Goal: Information Seeking & Learning: Learn about a topic

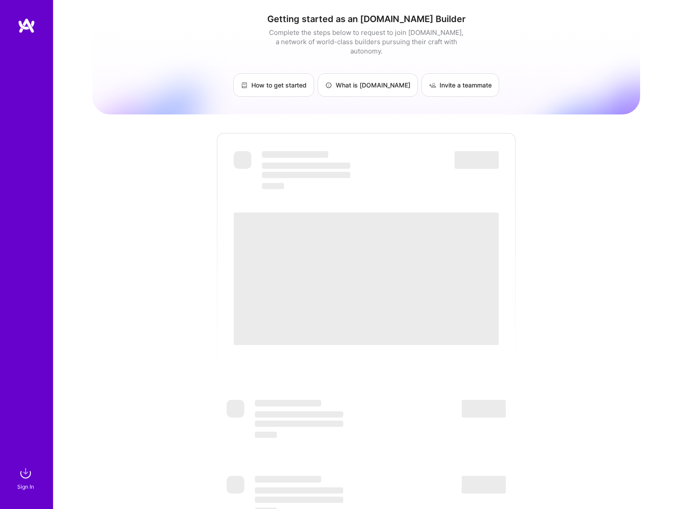
click at [22, 25] on img at bounding box center [27, 26] width 18 height 16
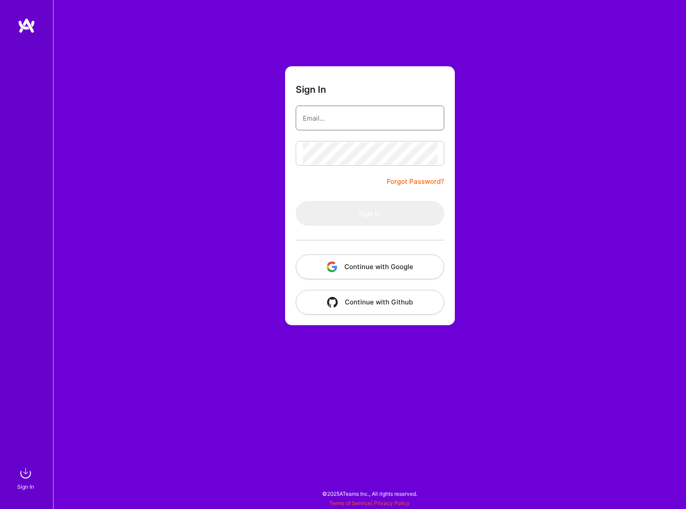
click at [385, 120] on input "email" at bounding box center [370, 118] width 134 height 23
type input "[EMAIL_ADDRESS][PERSON_NAME][DOMAIN_NAME]"
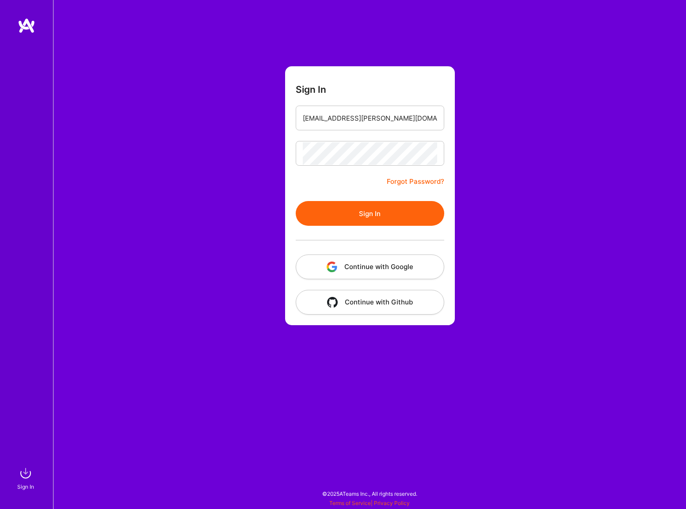
drag, startPoint x: 385, startPoint y: 207, endPoint x: 379, endPoint y: 207, distance: 5.7
click at [385, 207] on button "Sign In" at bounding box center [370, 213] width 149 height 25
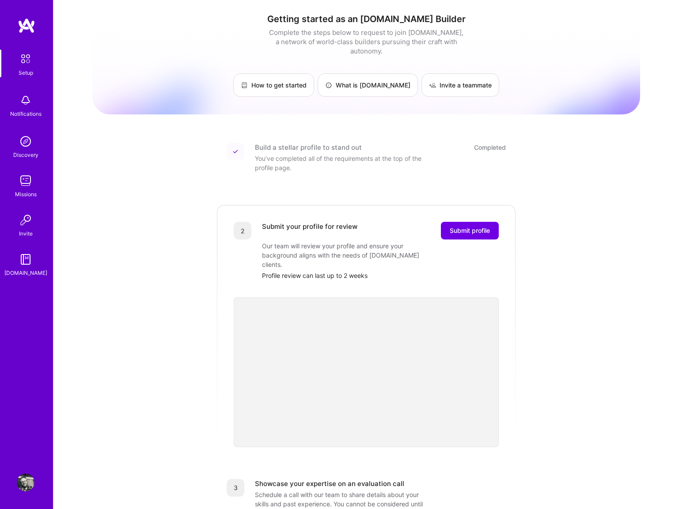
click at [28, 480] on img at bounding box center [26, 483] width 18 height 18
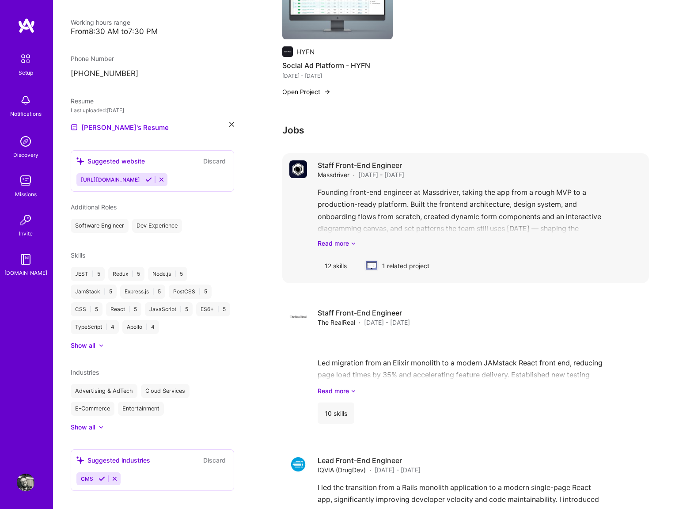
scroll to position [935, 0]
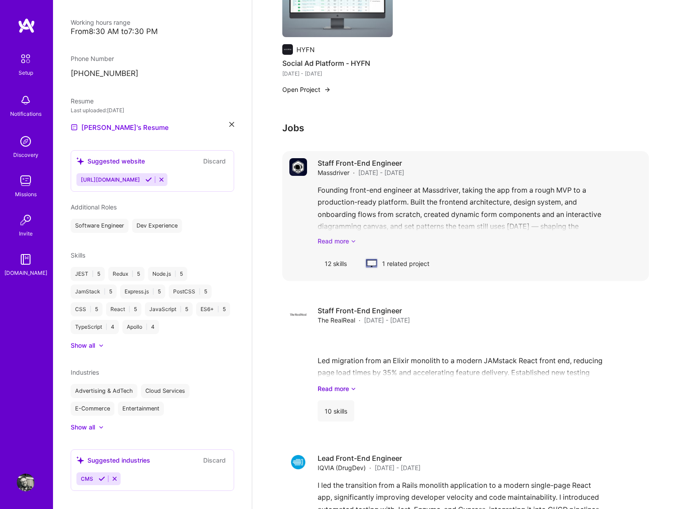
click at [338, 242] on link "Read more" at bounding box center [480, 240] width 324 height 9
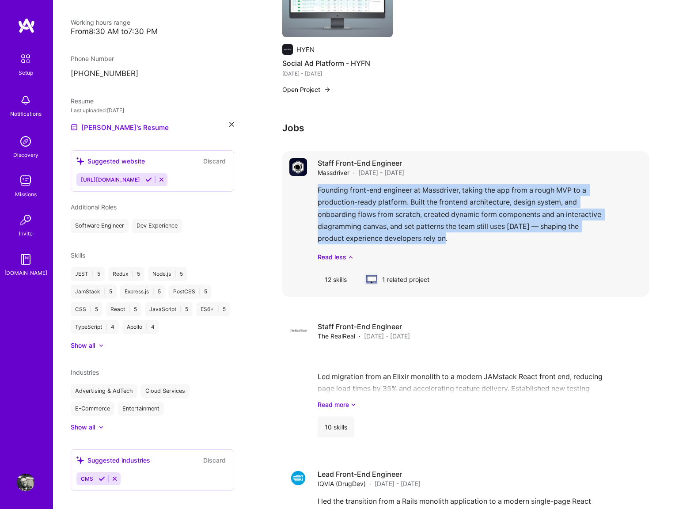
drag, startPoint x: 317, startPoint y: 190, endPoint x: 449, endPoint y: 242, distance: 141.5
click at [449, 242] on div "Founding front-end engineer at Massdriver, taking the app from a rough MVP to a…" at bounding box center [480, 222] width 324 height 77
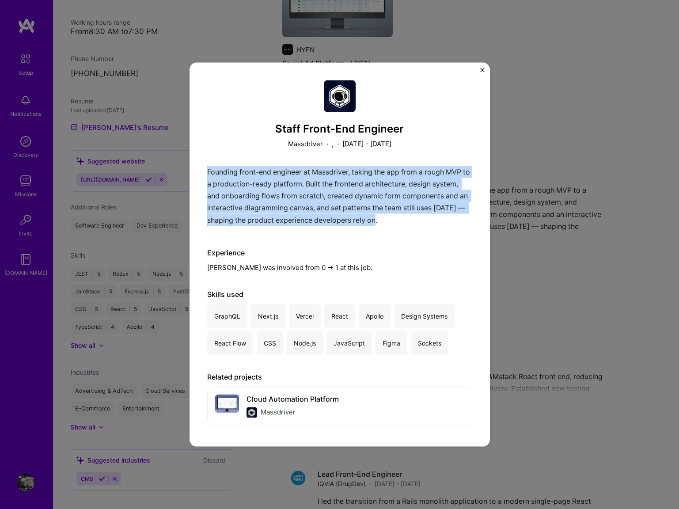
drag, startPoint x: 207, startPoint y: 171, endPoint x: 390, endPoint y: 232, distance: 193.2
click at [390, 232] on div "Staff Front-End Engineer Massdriver · , · [DATE] - [DATE] Founding front-end en…" at bounding box center [339, 254] width 265 height 349
copy p "Founding front-end engineer at Massdriver, taking the app from a rough MVP to a…"
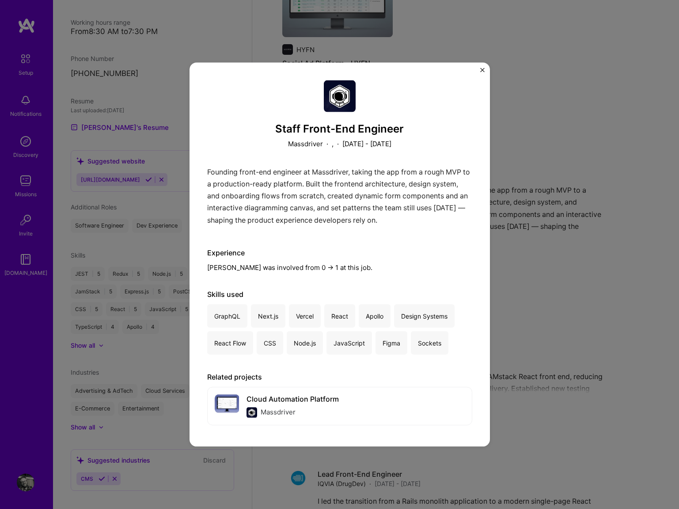
click at [564, 203] on div "Staff Front-End Engineer Massdriver · , · [DATE] - [DATE] Founding front-end en…" at bounding box center [339, 254] width 679 height 509
